Goal: Obtain resource: Download file/media

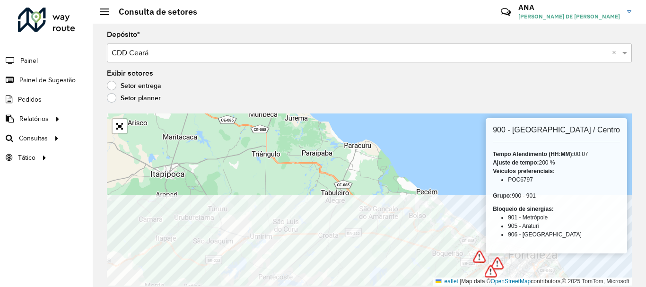
click at [310, 287] on html "Aguarde... Pop-up bloqueado! Seu navegador bloqueou automáticamente a abertura …" at bounding box center [323, 143] width 646 height 287
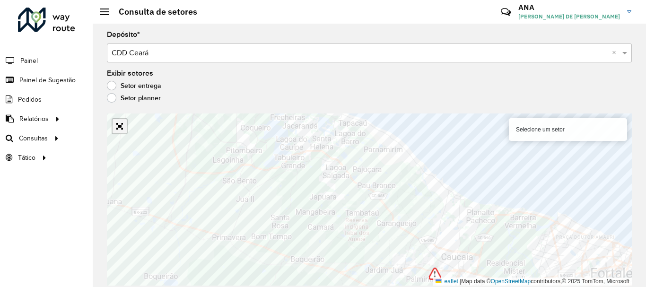
click at [119, 123] on link "Abrir mapa em tela cheia" at bounding box center [120, 126] width 14 height 14
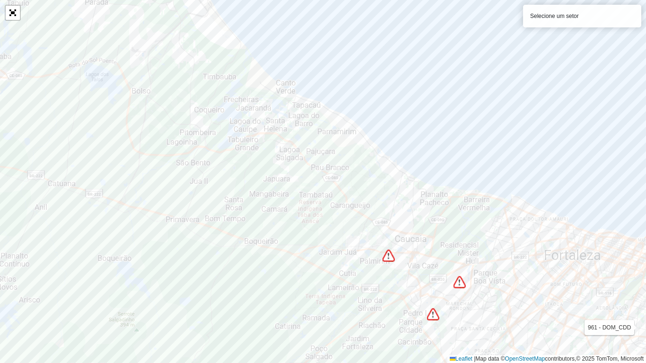
click at [646, 287] on div "Leaflet | Map data © OpenStreetMap contributors,© 2025 TomTom, Microsoft" at bounding box center [546, 359] width 199 height 8
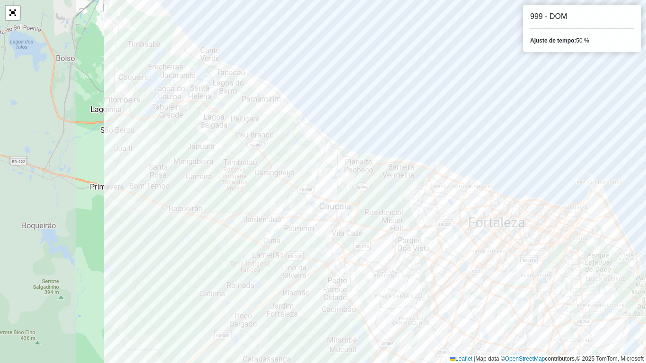
click at [646, 224] on html "Aguarde... Pop-up bloqueado! Seu navegador bloqueou automáticamente a abertura …" at bounding box center [323, 181] width 646 height 363
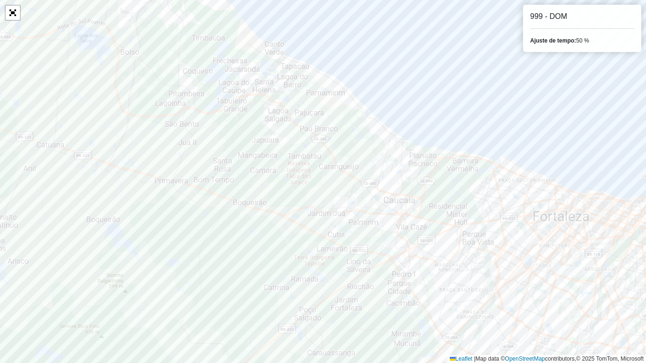
click at [579, 43] on div "Ajuste de tempo: 50 %" at bounding box center [582, 40] width 104 height 9
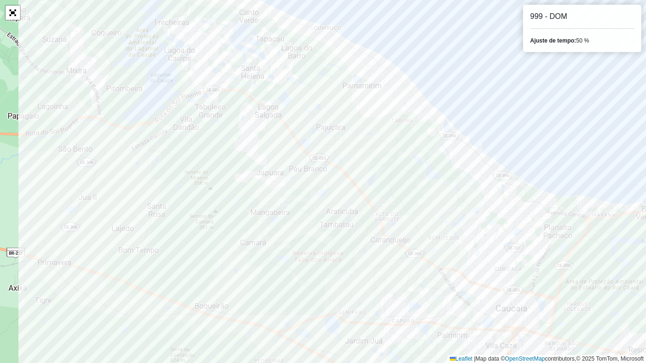
click at [534, 44] on div "999 - DOM Ajuste de tempo: 50 % Leaflet | Map data © OpenStreetMap contributors…" at bounding box center [323, 181] width 646 height 363
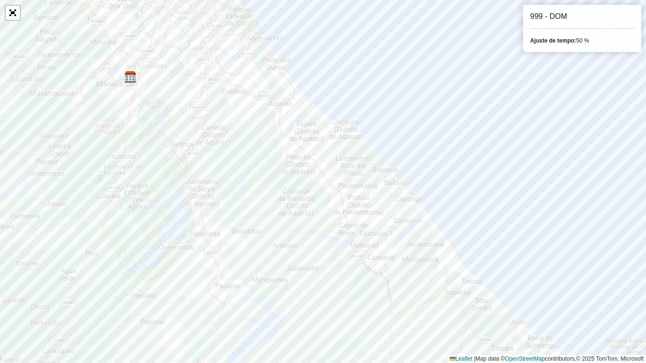
click at [583, 42] on div "Ajuste de tempo: 50 %" at bounding box center [582, 40] width 104 height 9
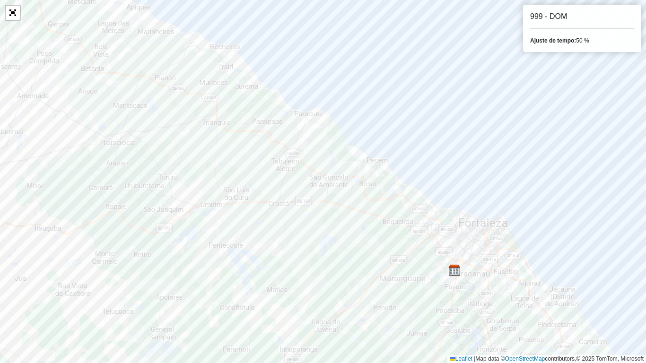
click at [580, 41] on div "Ajuste de tempo: 50 %" at bounding box center [582, 40] width 104 height 9
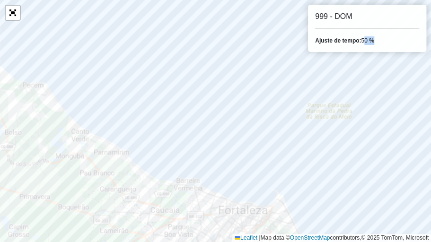
click at [18, 20] on div at bounding box center [13, 13] width 16 height 16
click at [11, 10] on link "Abrir mapa em tela cheia" at bounding box center [13, 13] width 14 height 14
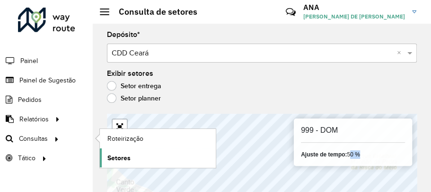
click at [125, 153] on span "Setores" at bounding box center [118, 158] width 23 height 10
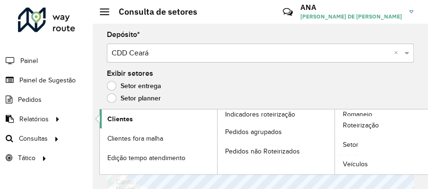
click at [126, 123] on link "Clientes" at bounding box center [158, 118] width 117 height 19
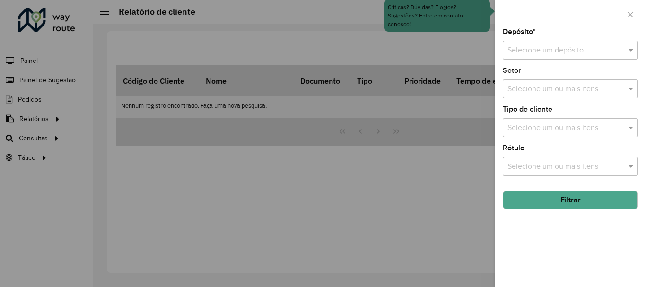
click at [220, 231] on div at bounding box center [323, 143] width 646 height 287
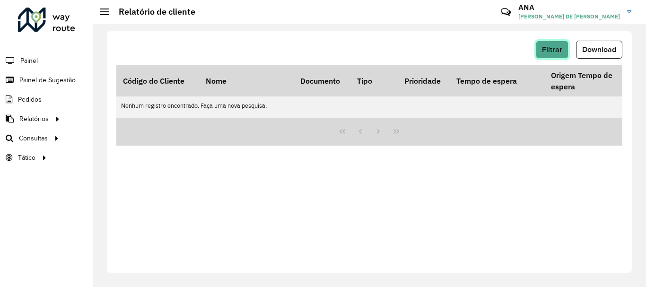
click at [547, 46] on span "Filtrar" at bounding box center [552, 49] width 20 height 8
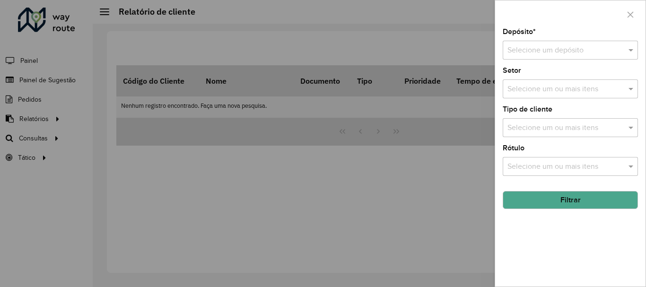
click at [520, 43] on div "Selecione um depósito" at bounding box center [570, 50] width 135 height 19
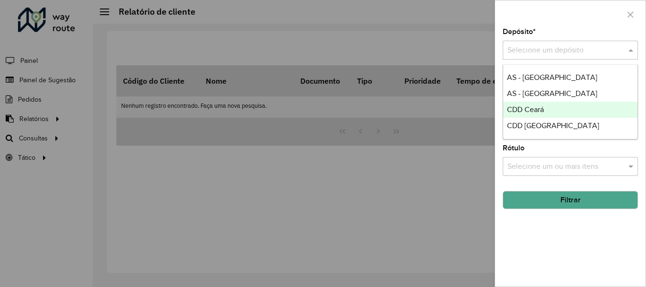
click at [522, 106] on span "CDD Ceará" at bounding box center [525, 109] width 37 height 8
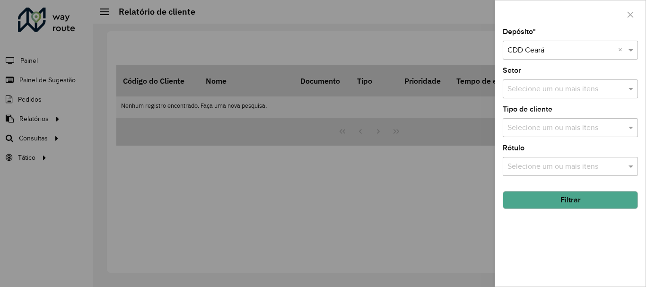
click at [612, 188] on hb-field-button "Filtrar" at bounding box center [570, 197] width 135 height 26
click at [605, 201] on button "Filtrar" at bounding box center [570, 200] width 135 height 18
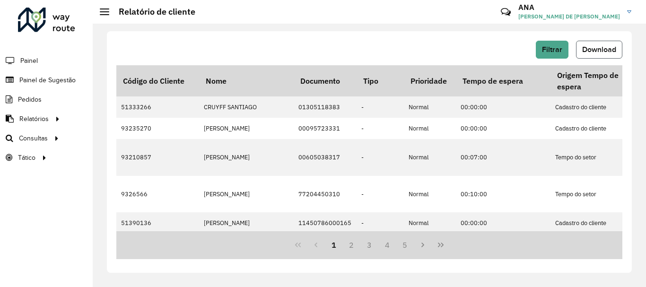
click at [603, 54] on button "Download" at bounding box center [599, 50] width 46 height 18
